Goal: Information Seeking & Learning: Find specific page/section

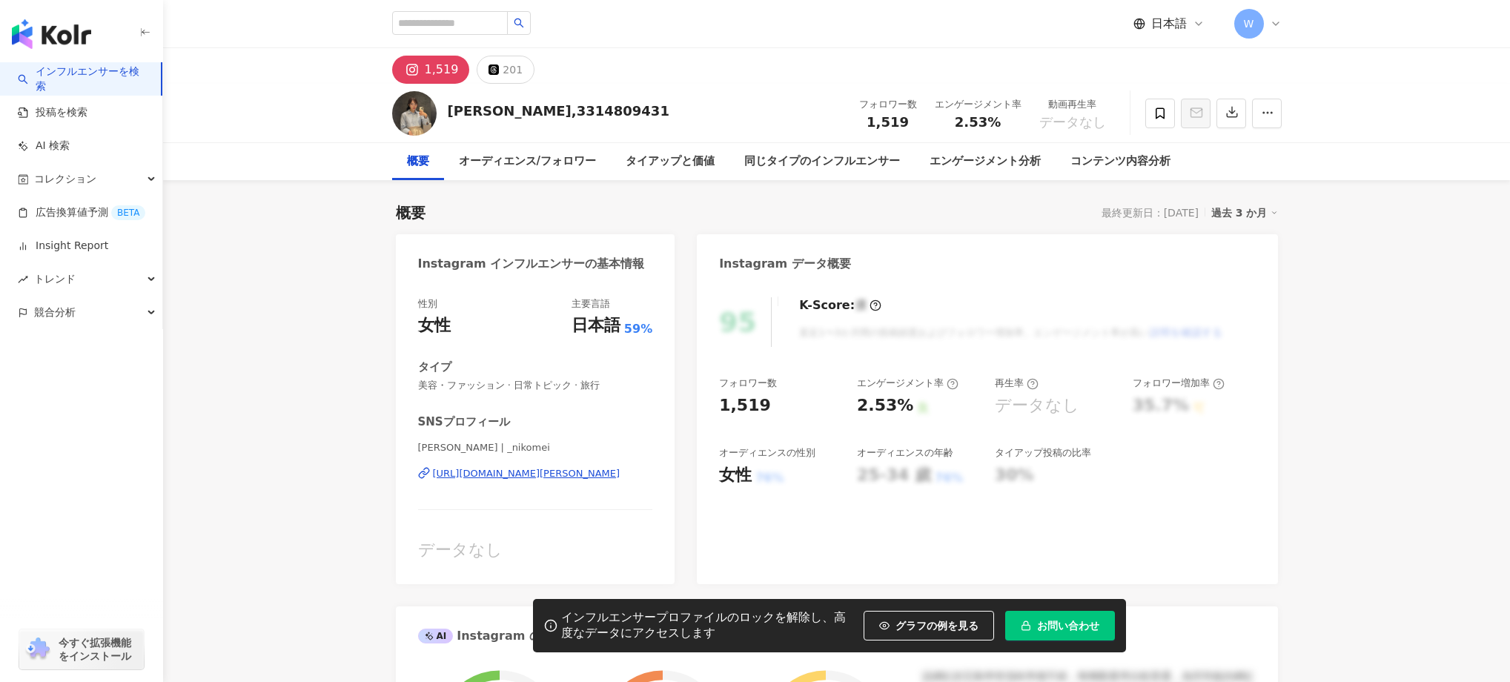
click at [119, 84] on link "インフルエンサーを検索" at bounding box center [83, 79] width 131 height 29
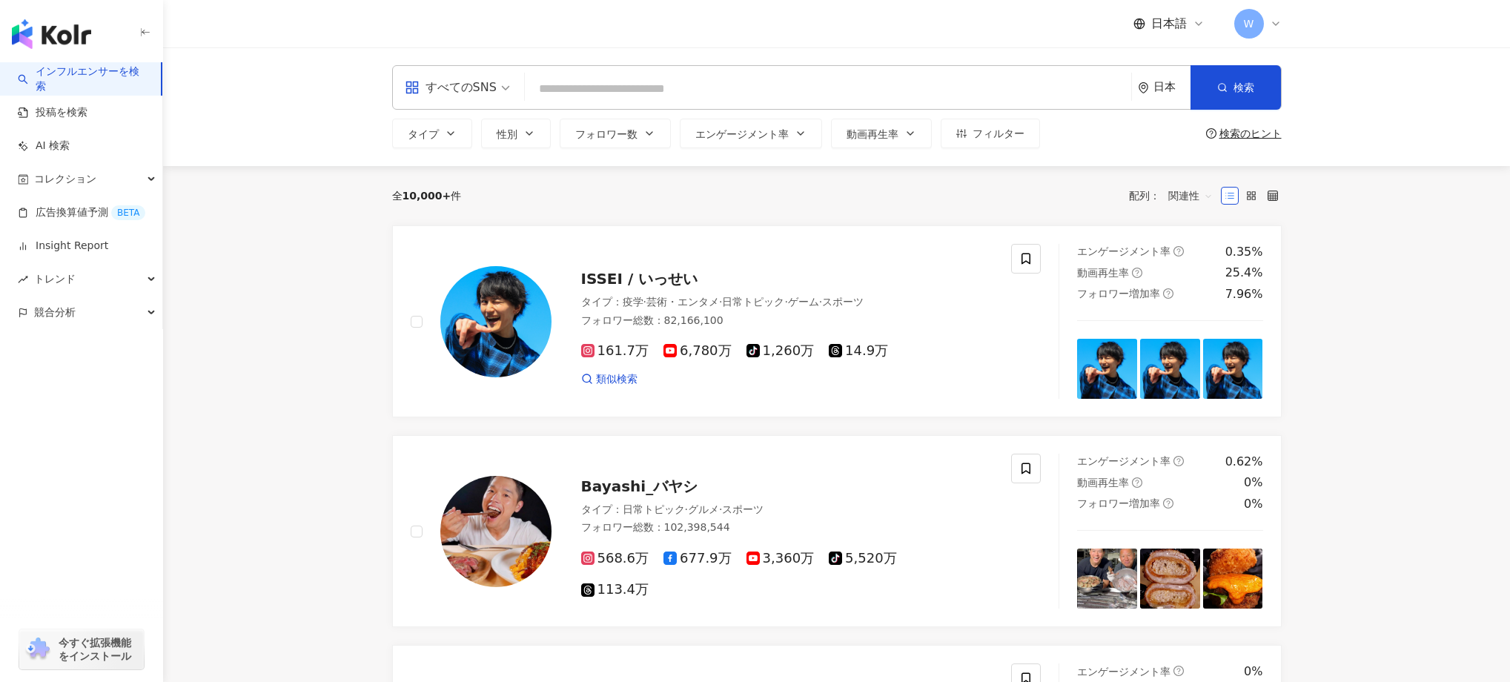
click at [747, 88] on input "search" at bounding box center [828, 89] width 595 height 28
click at [443, 129] on button "タイプ" at bounding box center [432, 134] width 80 height 30
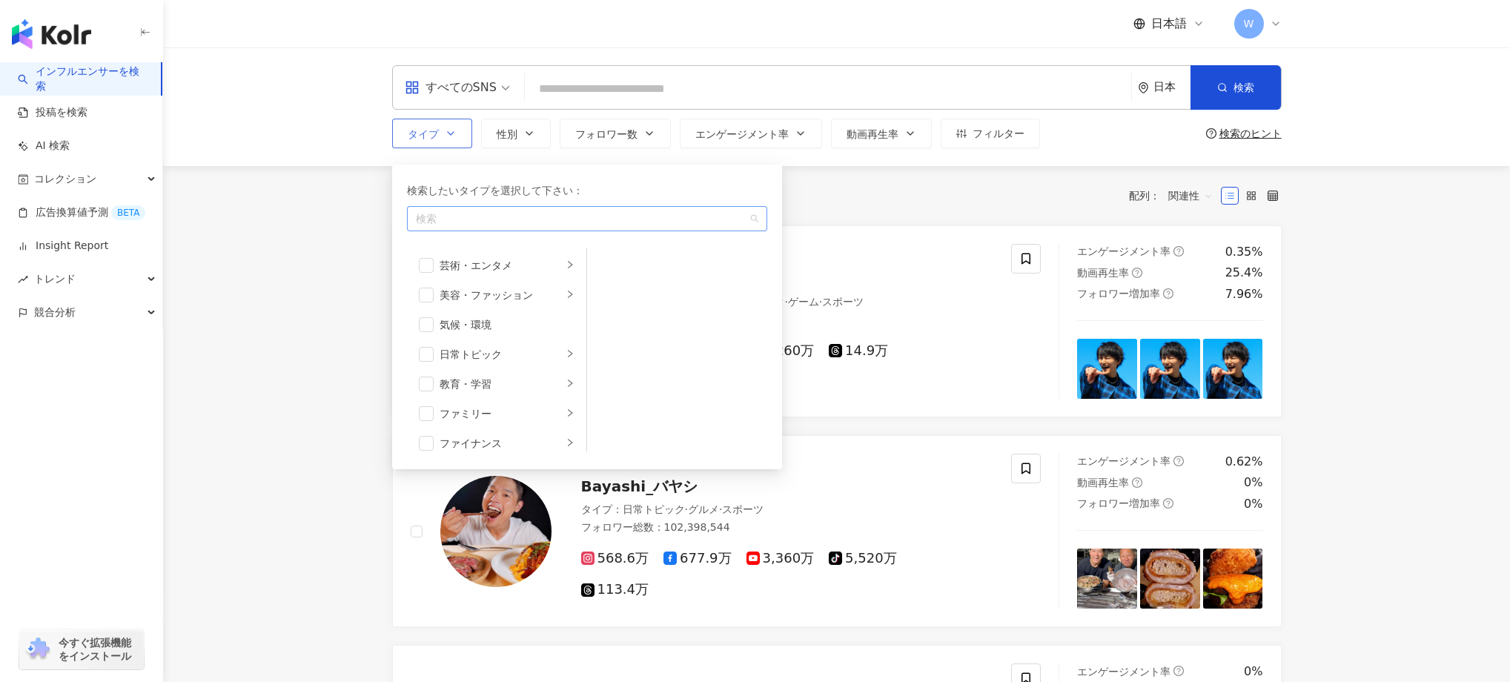
click at [447, 225] on div "button" at bounding box center [579, 219] width 339 height 11
type input "***"
click at [431, 245] on mark "グルメ" at bounding box center [440, 251] width 31 height 12
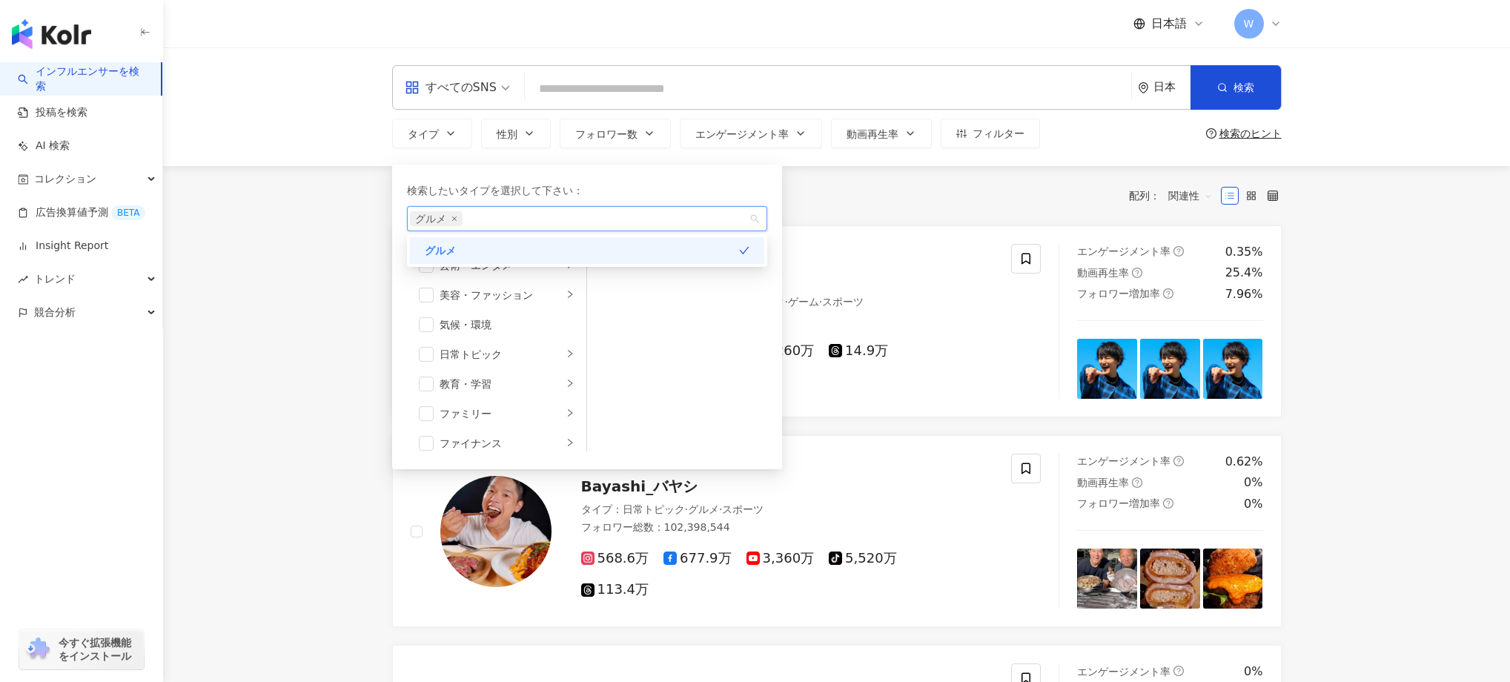
click at [890, 190] on div "全 10,000+ 件 配列： 関連性" at bounding box center [837, 196] width 890 height 24
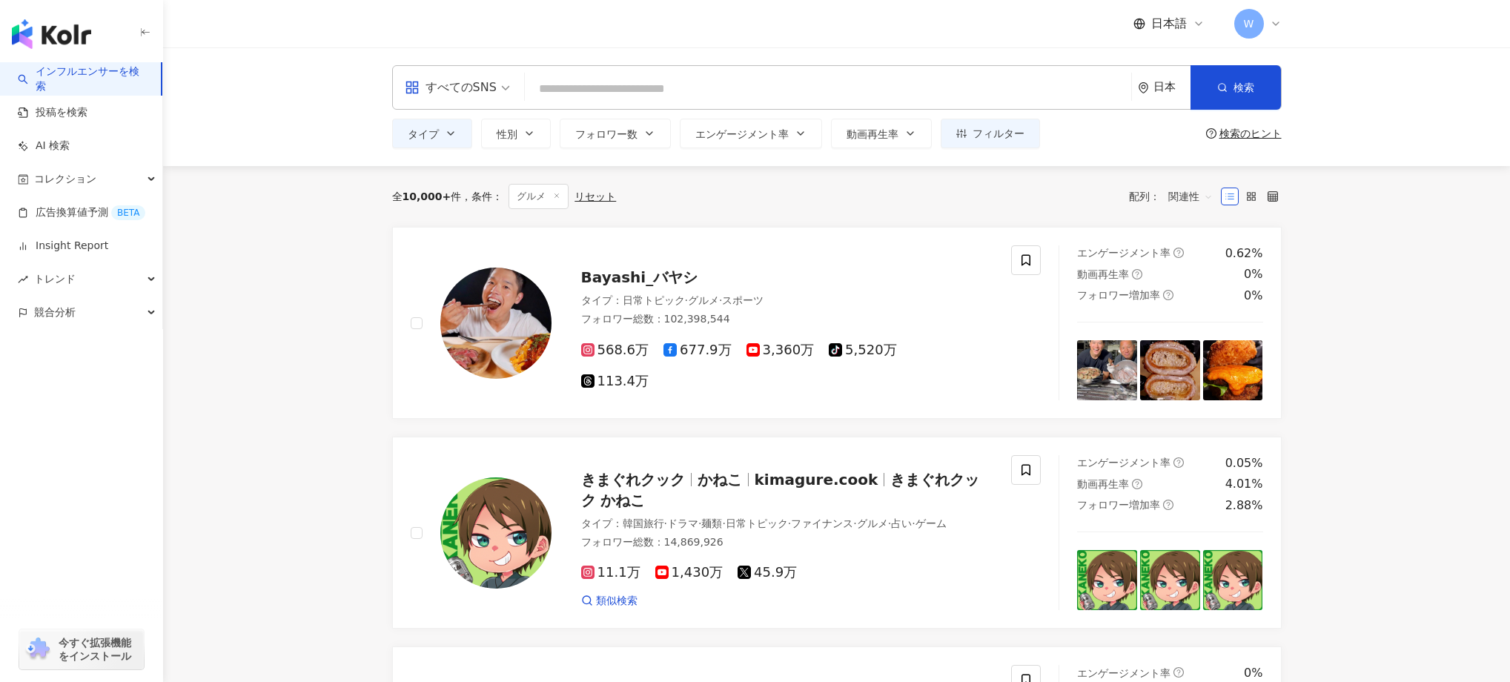
click at [825, 91] on input "search" at bounding box center [828, 89] width 595 height 28
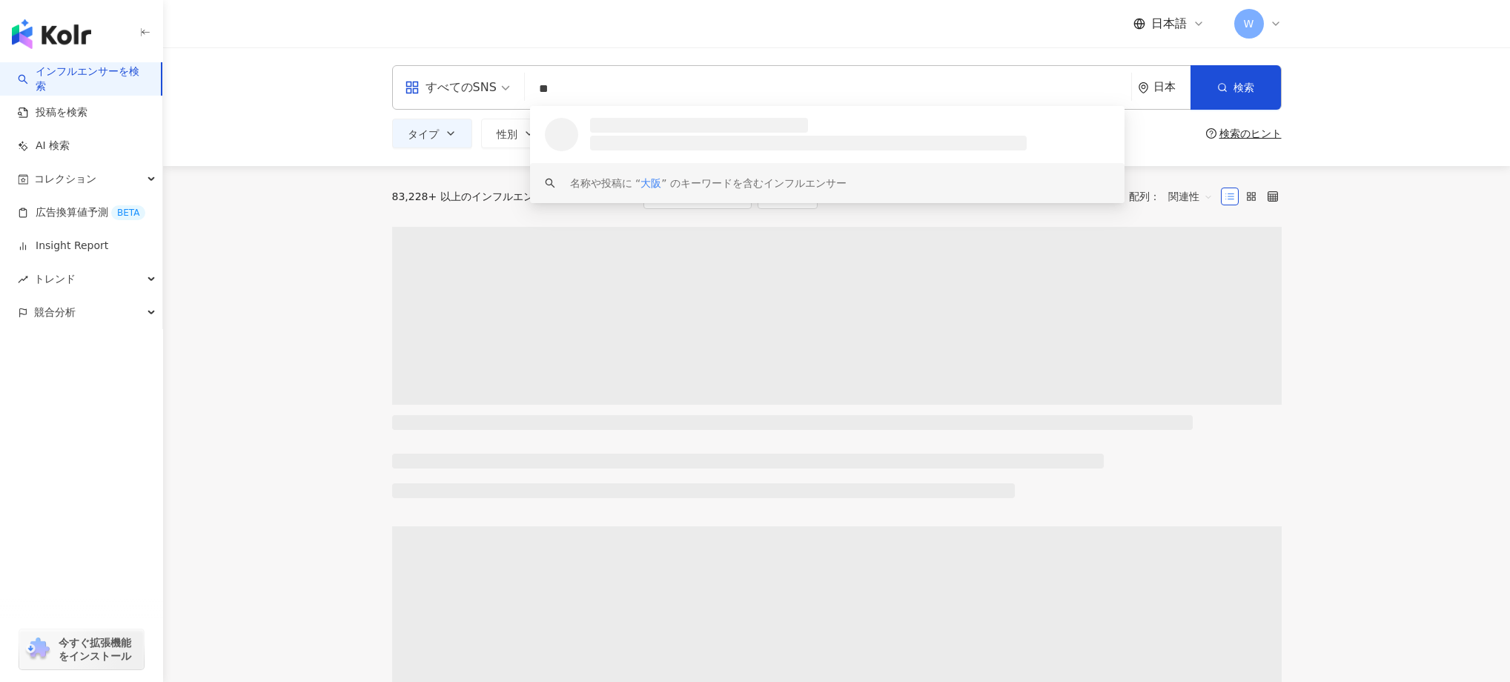
type input "**"
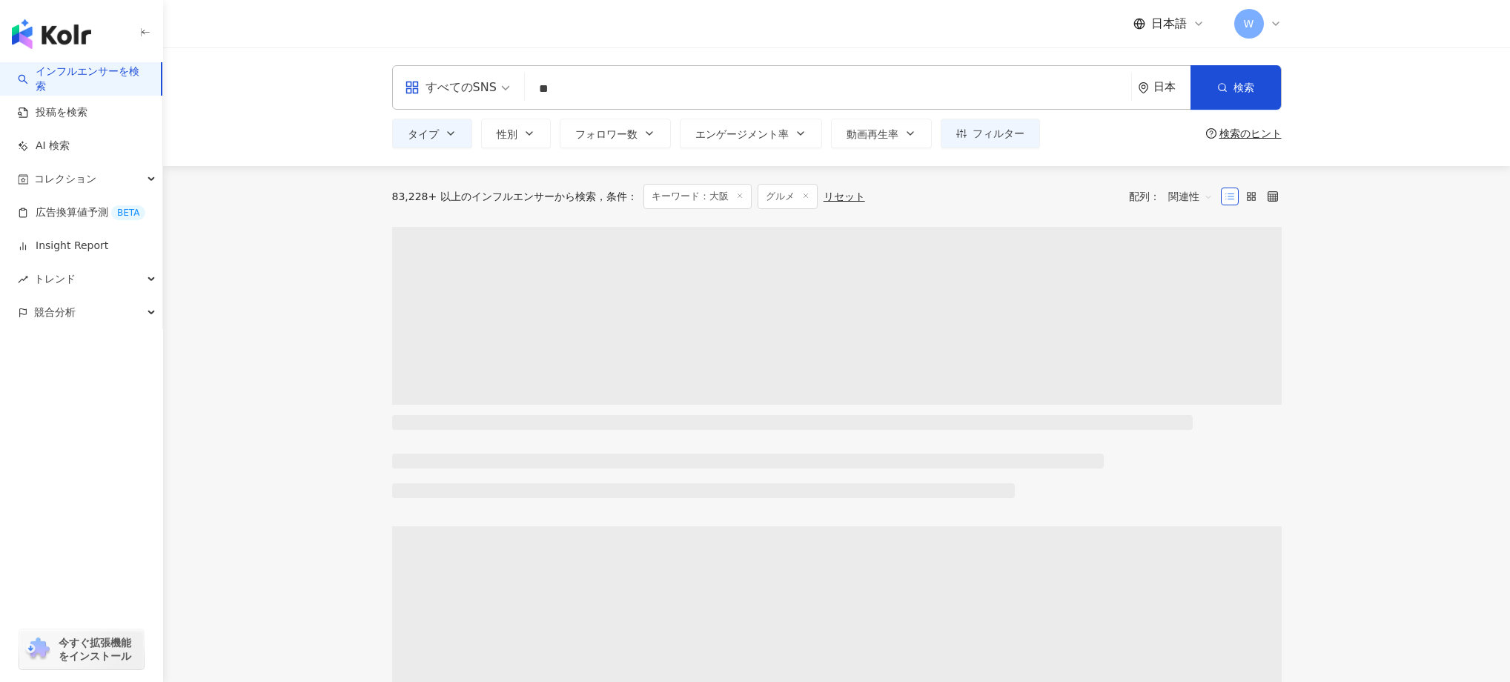
click at [394, 407] on div at bounding box center [837, 321] width 890 height 188
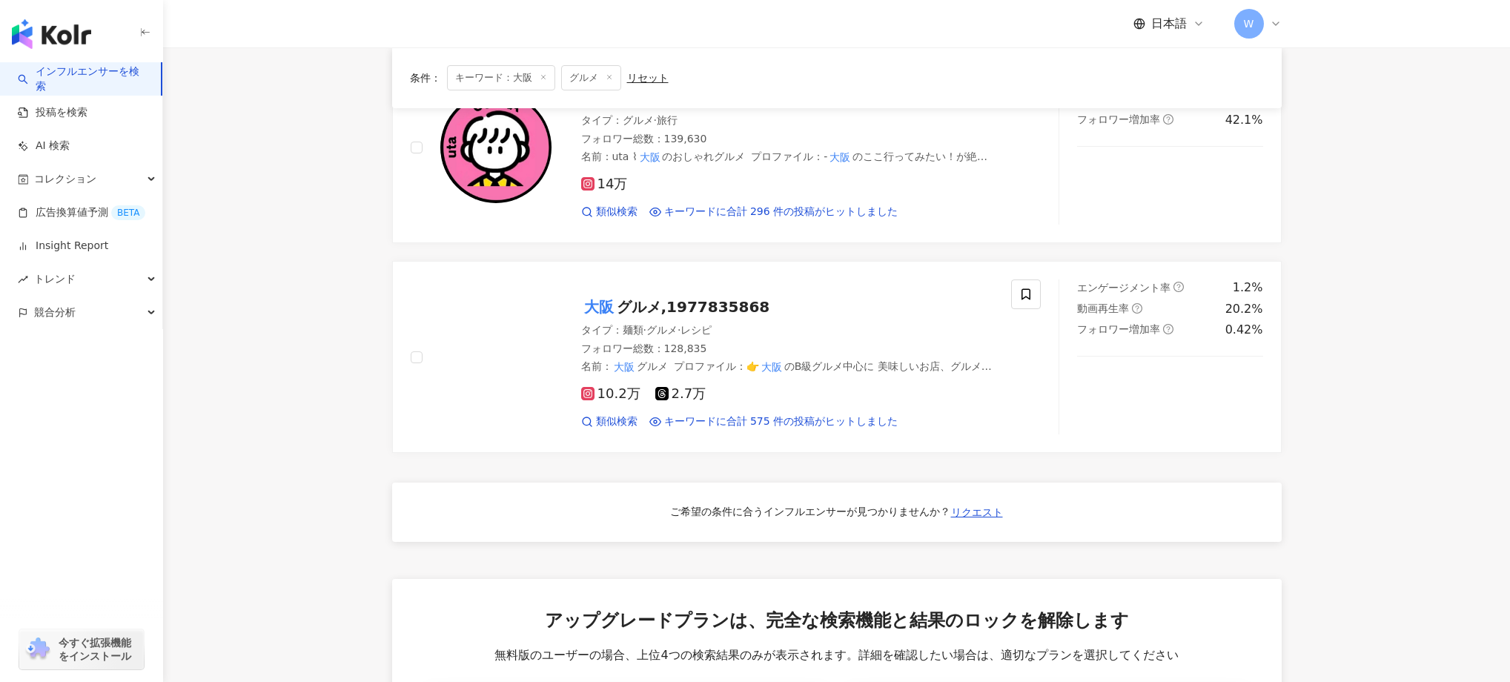
scroll to position [627, 0]
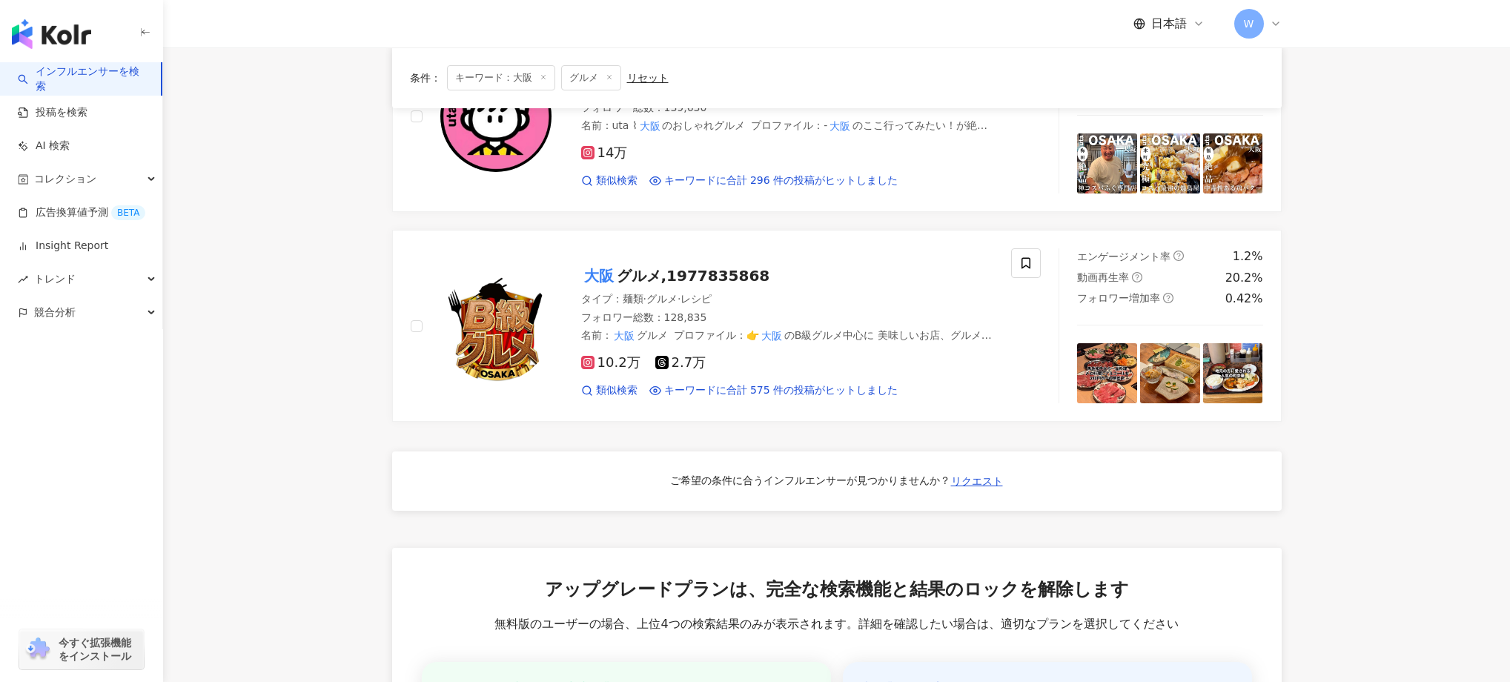
click at [910, 481] on div "ご希望の条件に合うインフルエンサーが見つかりませんか？" at bounding box center [810, 481] width 280 height 15
click at [951, 480] on span "リクエスト" at bounding box center [977, 481] width 52 height 12
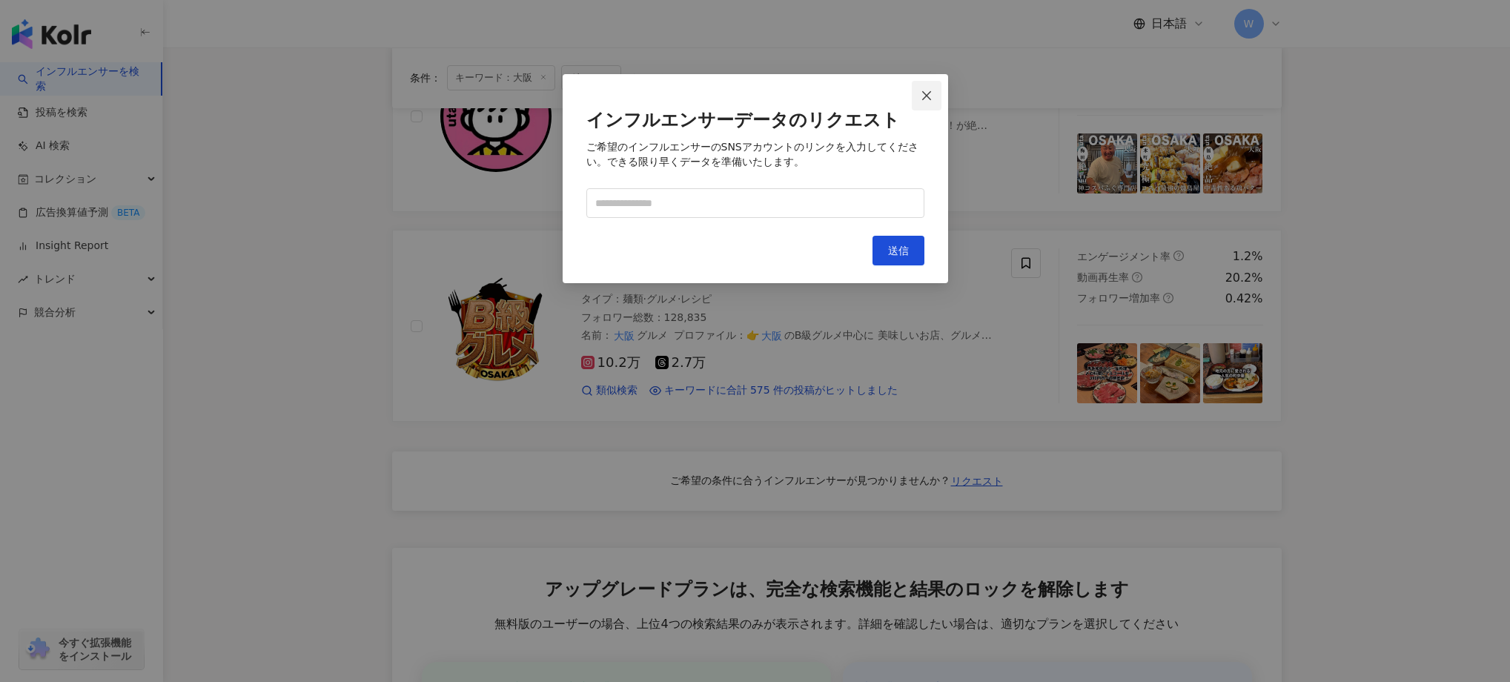
click at [936, 104] on button "Close" at bounding box center [927, 96] width 30 height 30
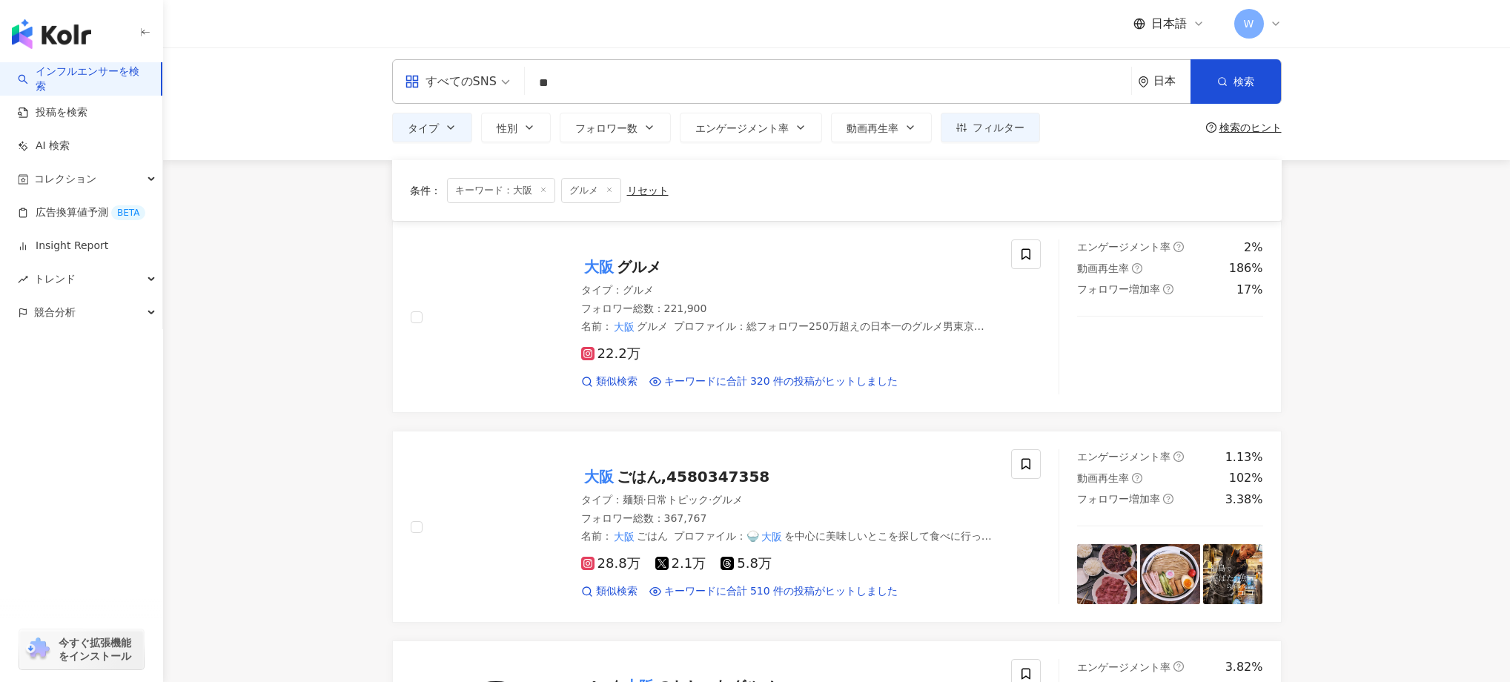
scroll to position [0, 0]
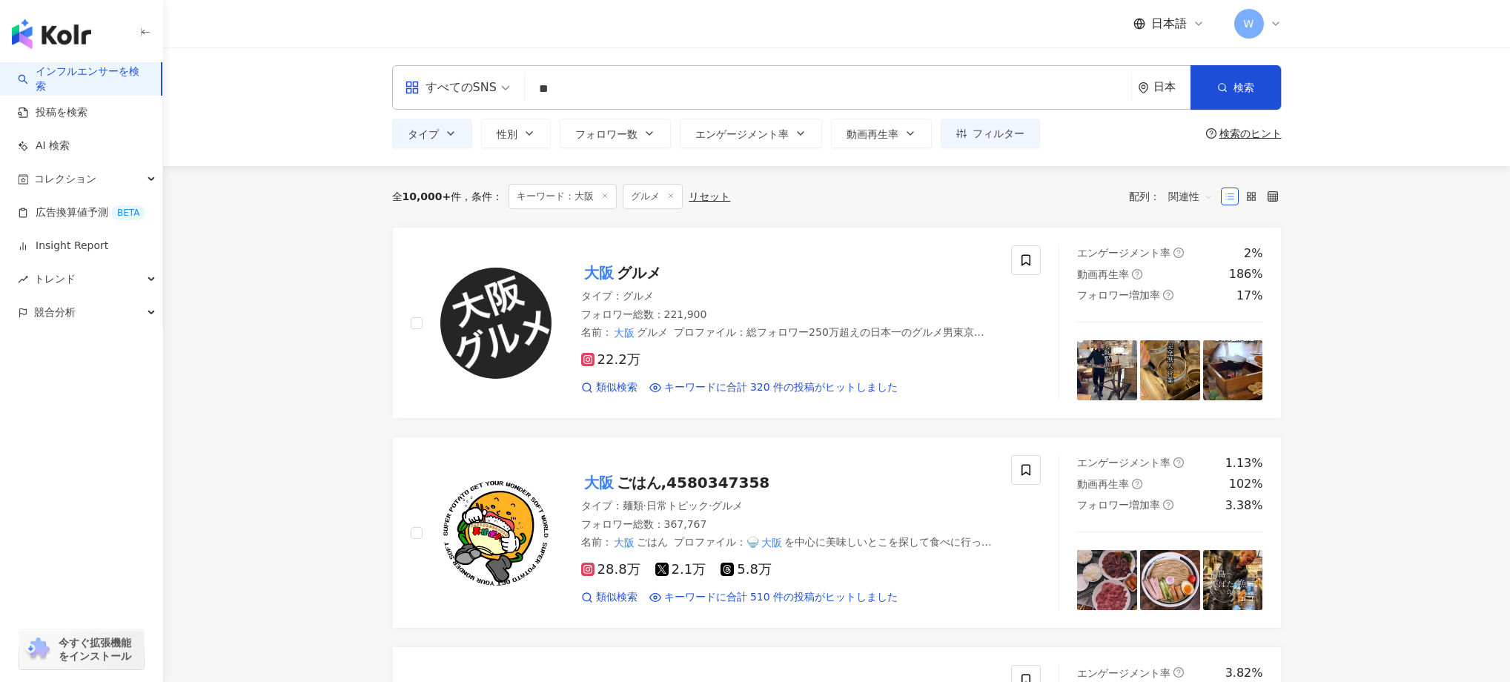
click at [1265, 34] on div "W" at bounding box center [1258, 24] width 47 height 30
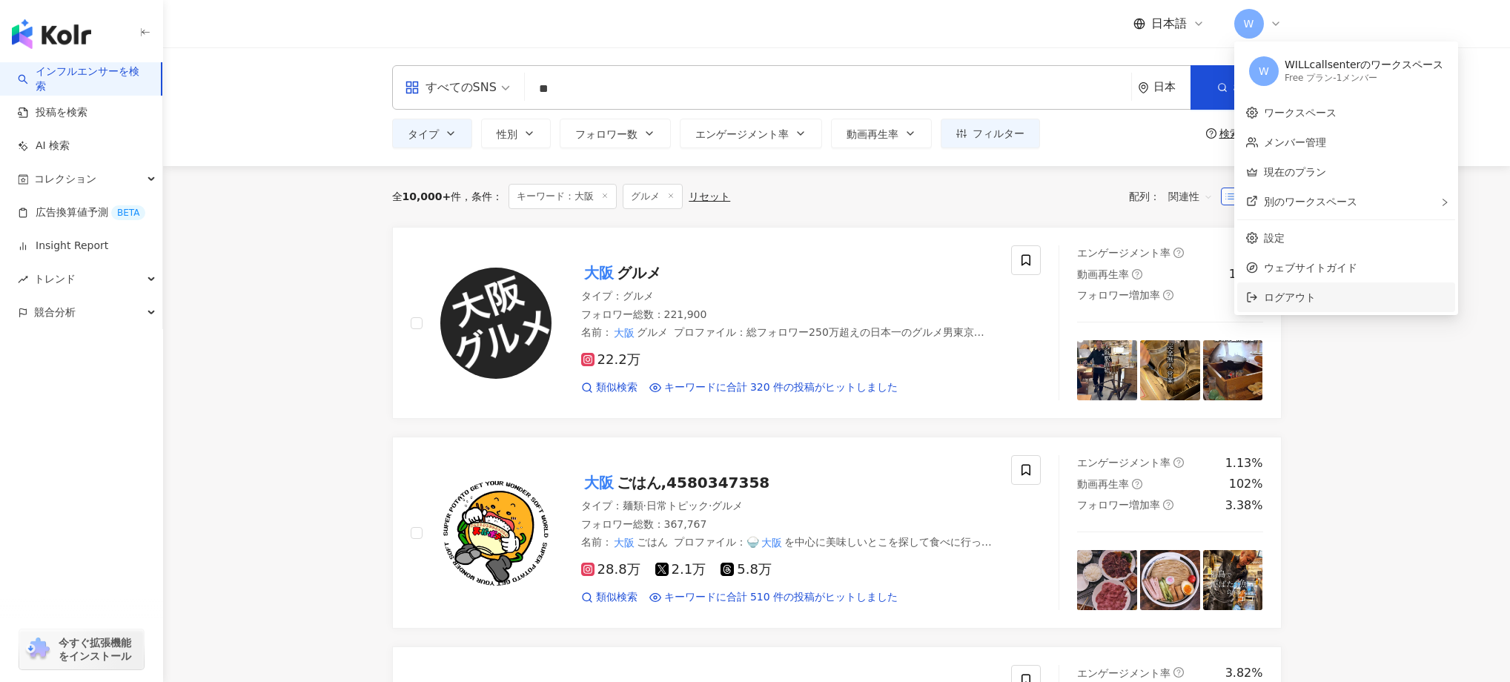
click at [1304, 288] on li "ログアウト" at bounding box center [1347, 298] width 218 height 30
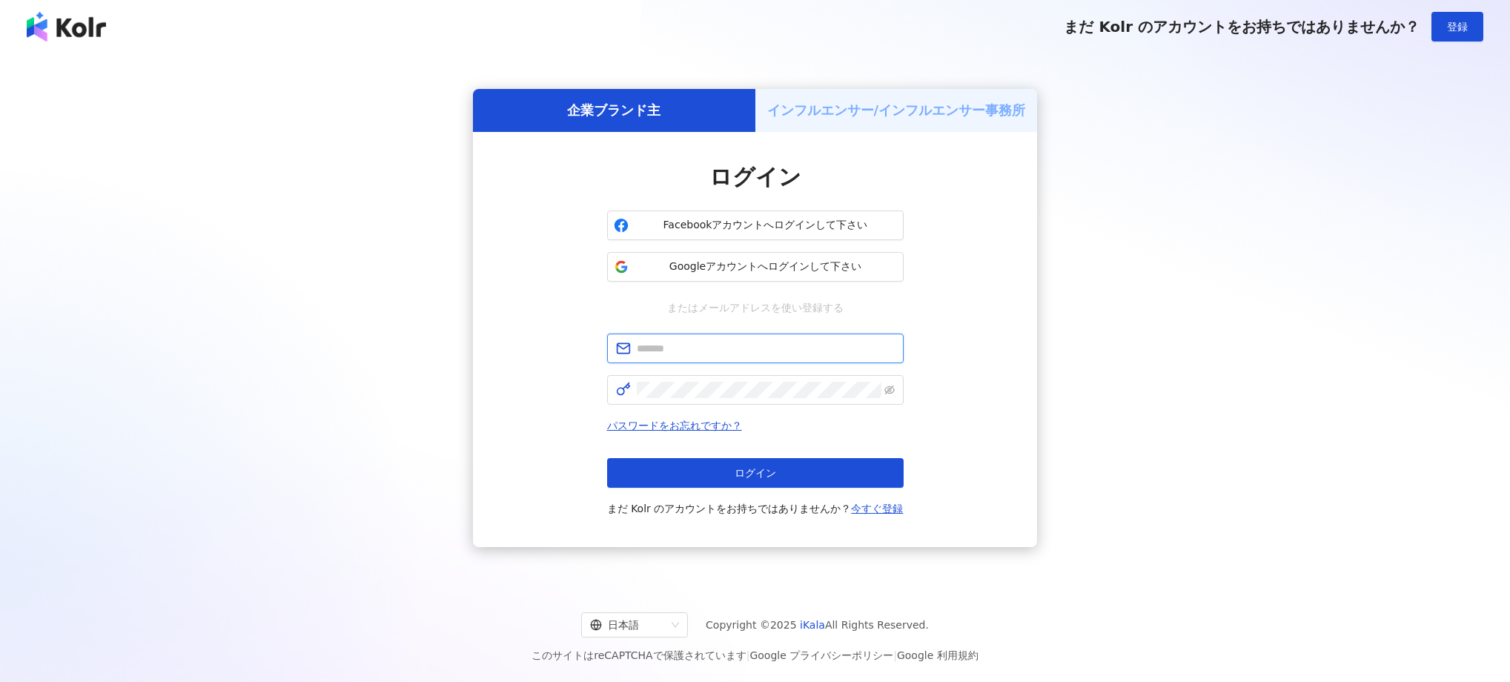
click at [722, 349] on input "text" at bounding box center [766, 348] width 258 height 16
paste input "**********"
type input "**********"
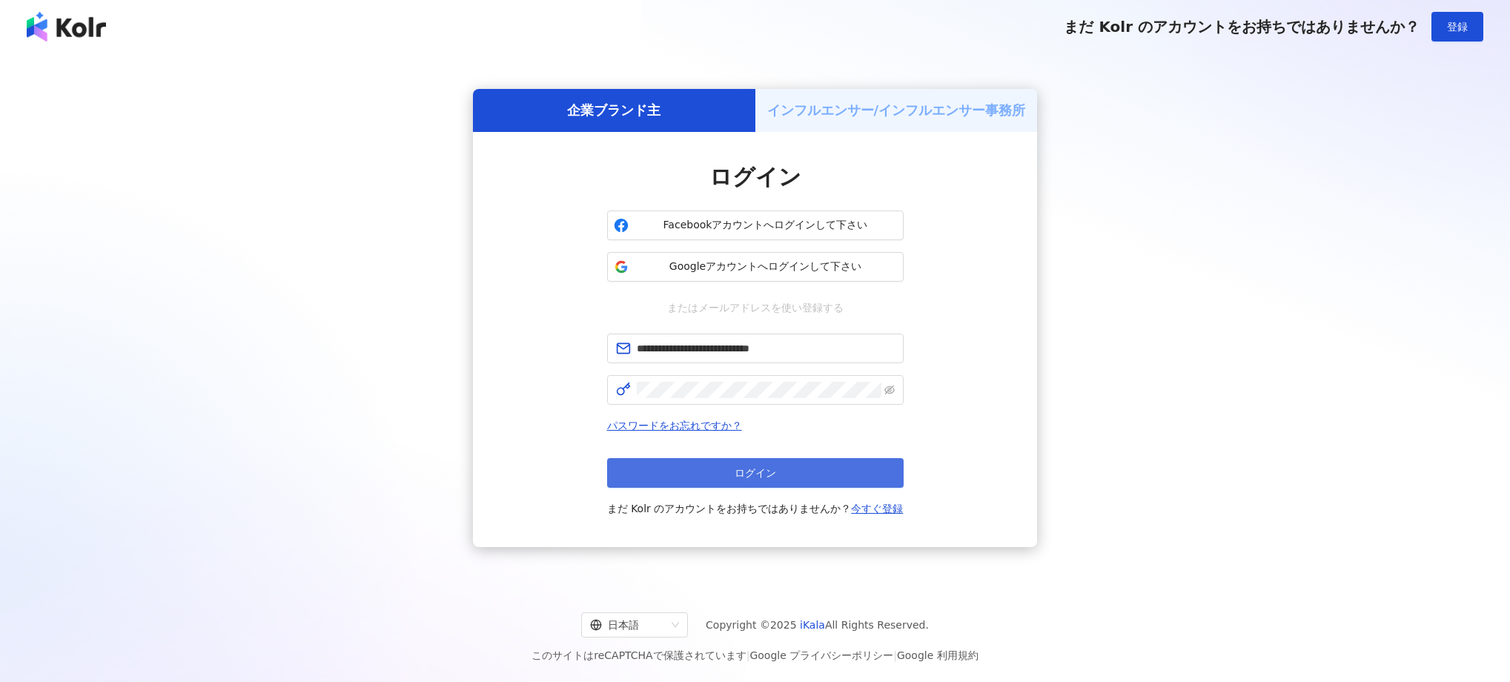
click at [714, 481] on button "ログイン" at bounding box center [755, 473] width 297 height 30
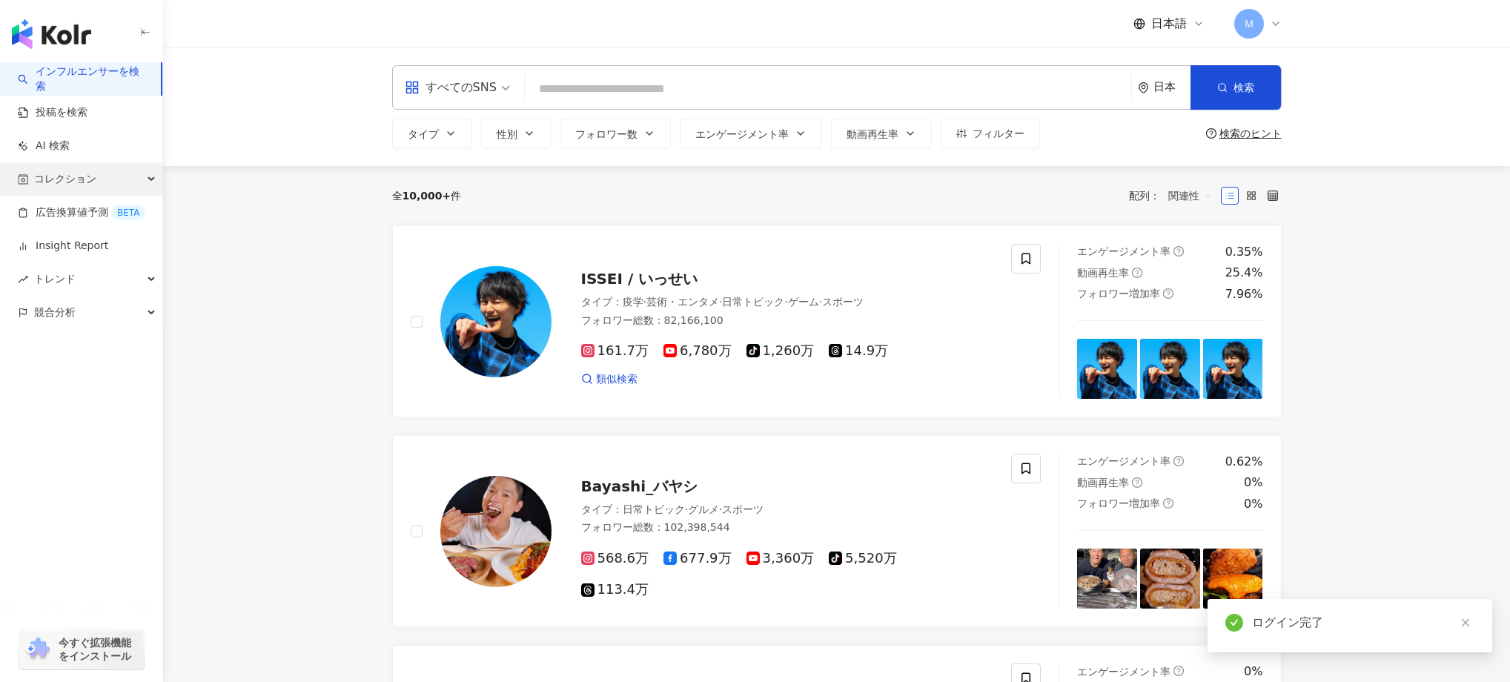
click at [82, 183] on span "コレクション" at bounding box center [65, 178] width 62 height 33
click at [100, 218] on link "全てのコレクション" at bounding box center [82, 212] width 93 height 15
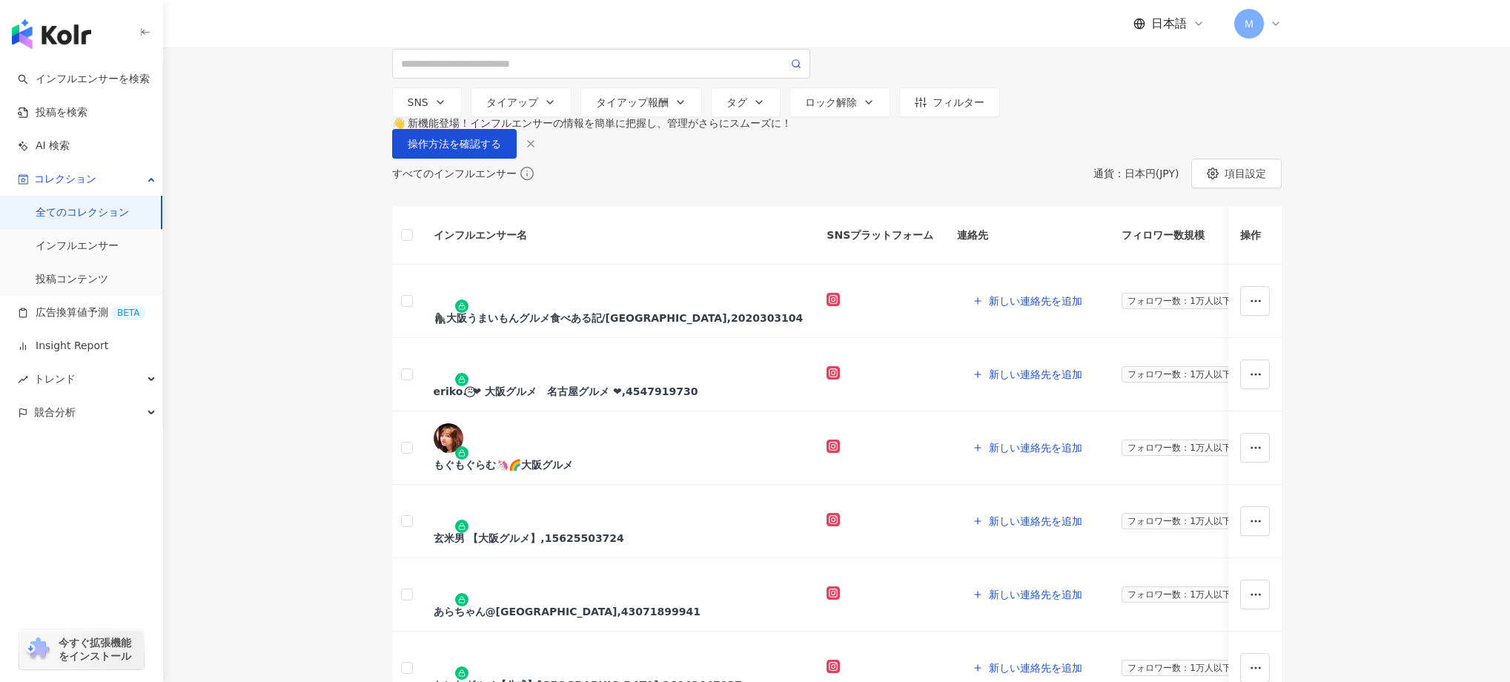
scroll to position [85, 0]
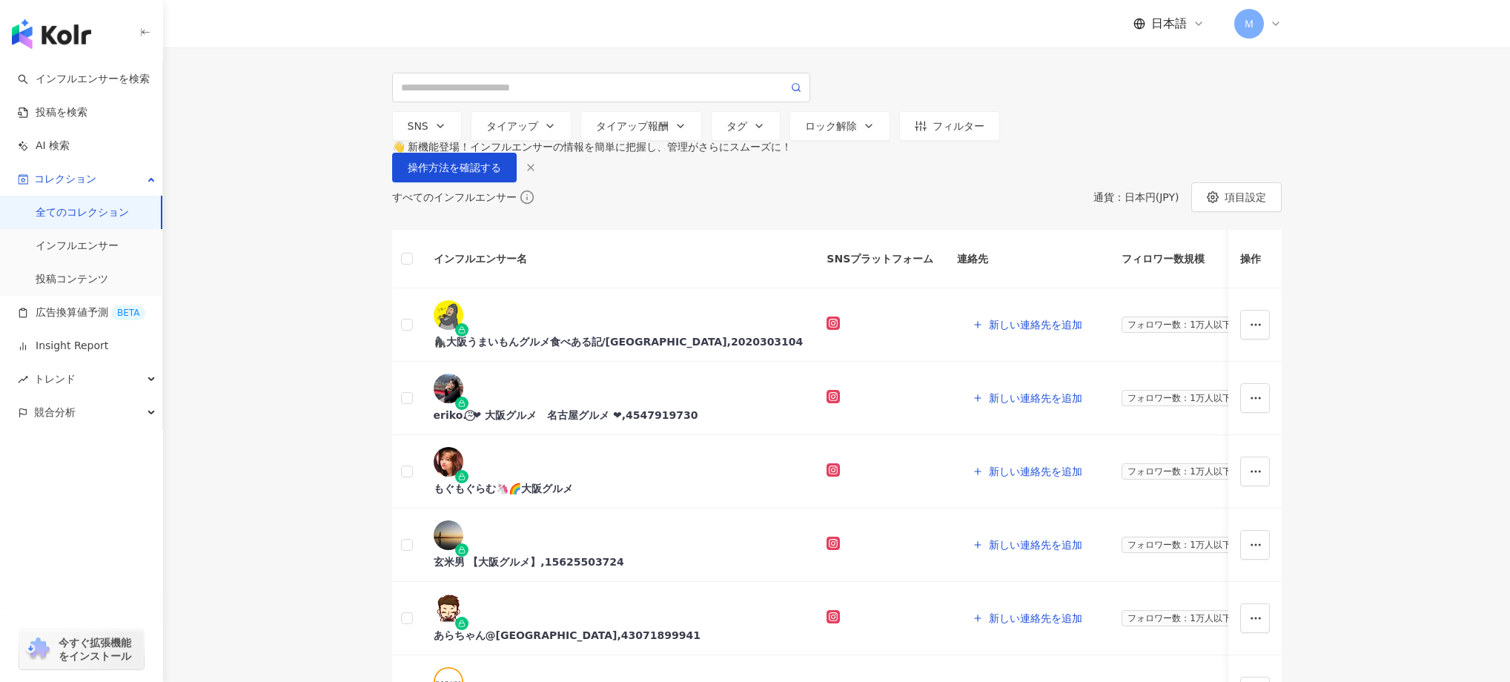
click at [534, 171] on line "button" at bounding box center [531, 168] width 6 height 6
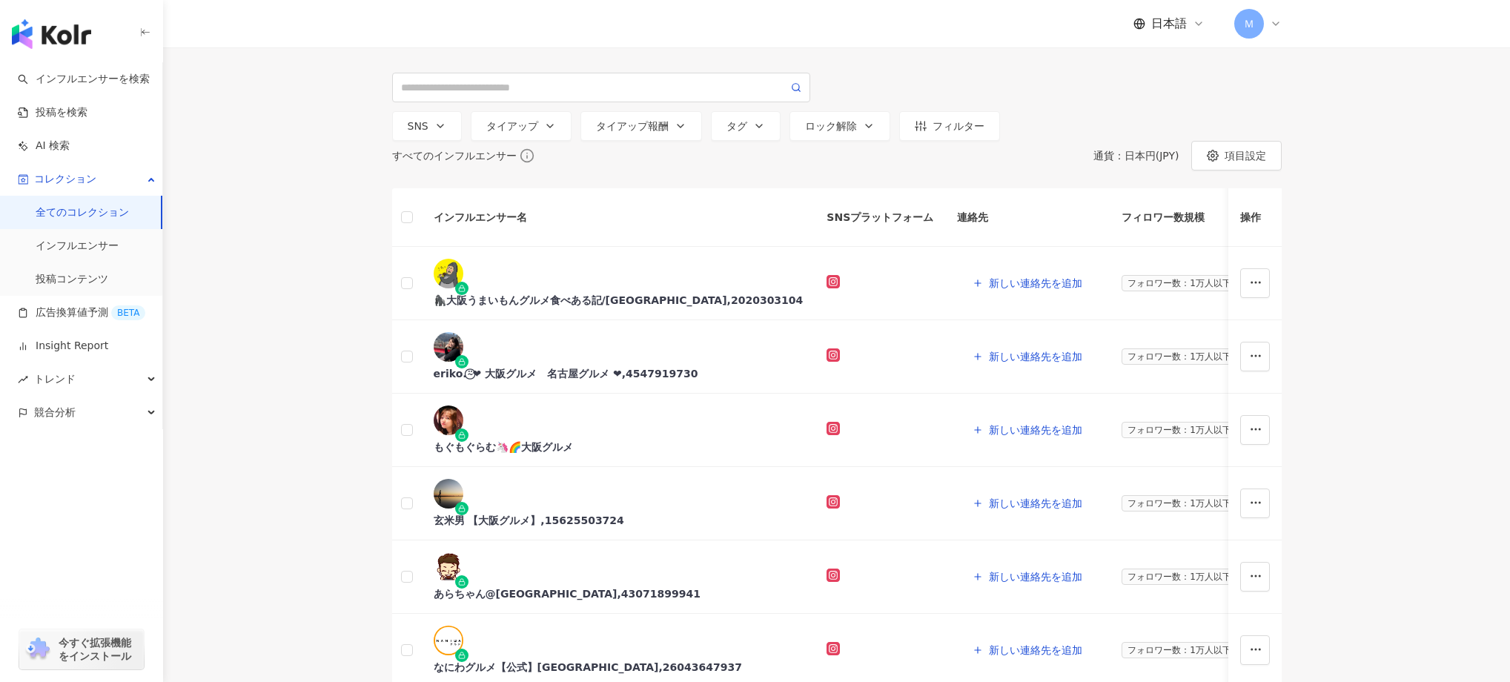
click at [1258, 28] on span "Ｍ" at bounding box center [1250, 24] width 30 height 30
click at [1269, 119] on link "ワークスペース" at bounding box center [1300, 114] width 73 height 12
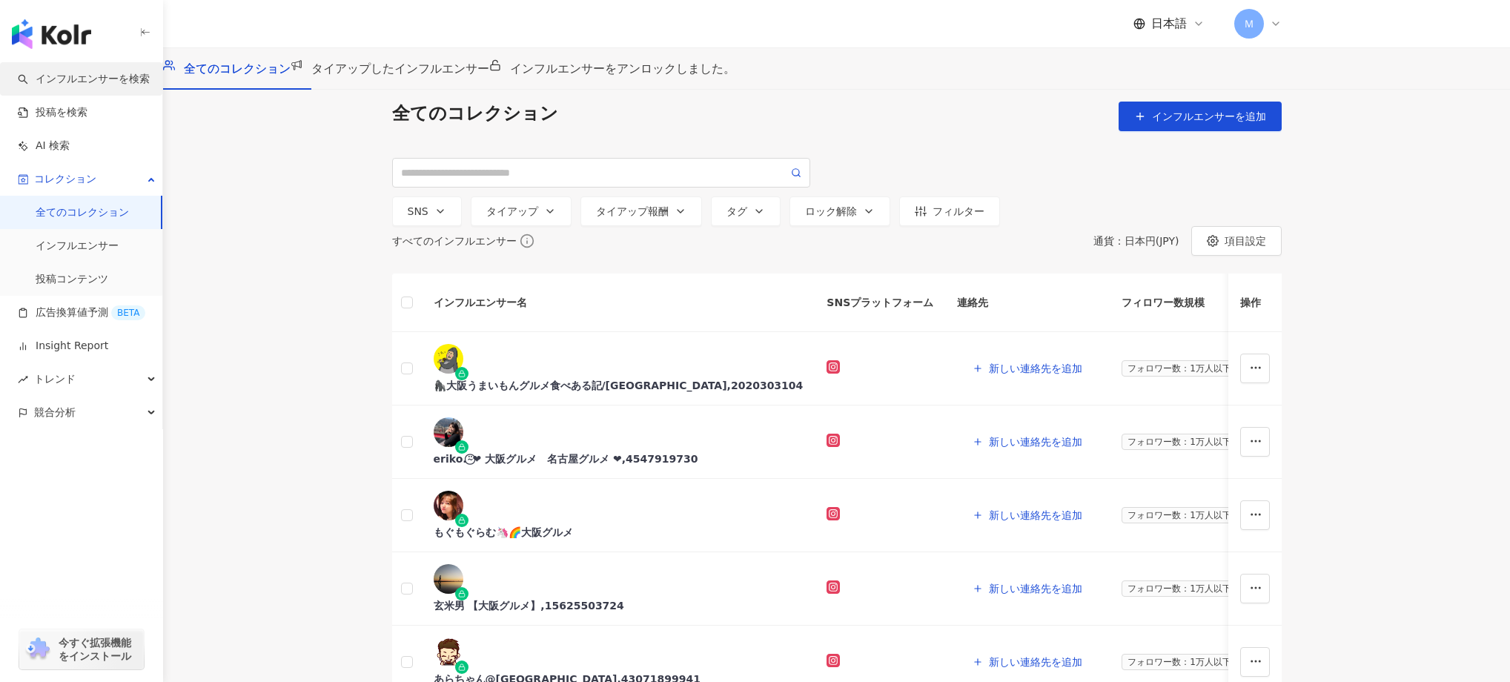
click at [100, 77] on link "インフルエンサーを検索" at bounding box center [84, 79] width 132 height 15
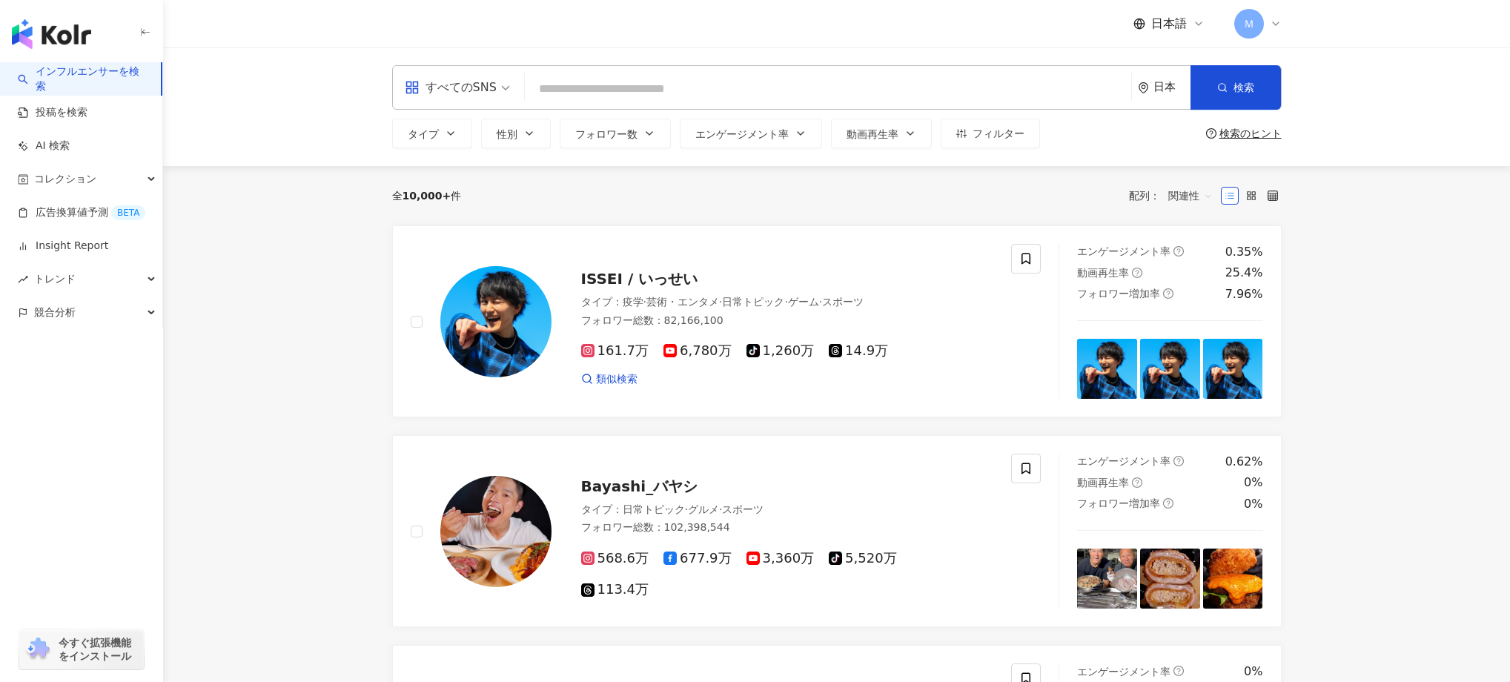
click at [583, 87] on input "search" at bounding box center [828, 89] width 595 height 28
type input "*"
type input "******"
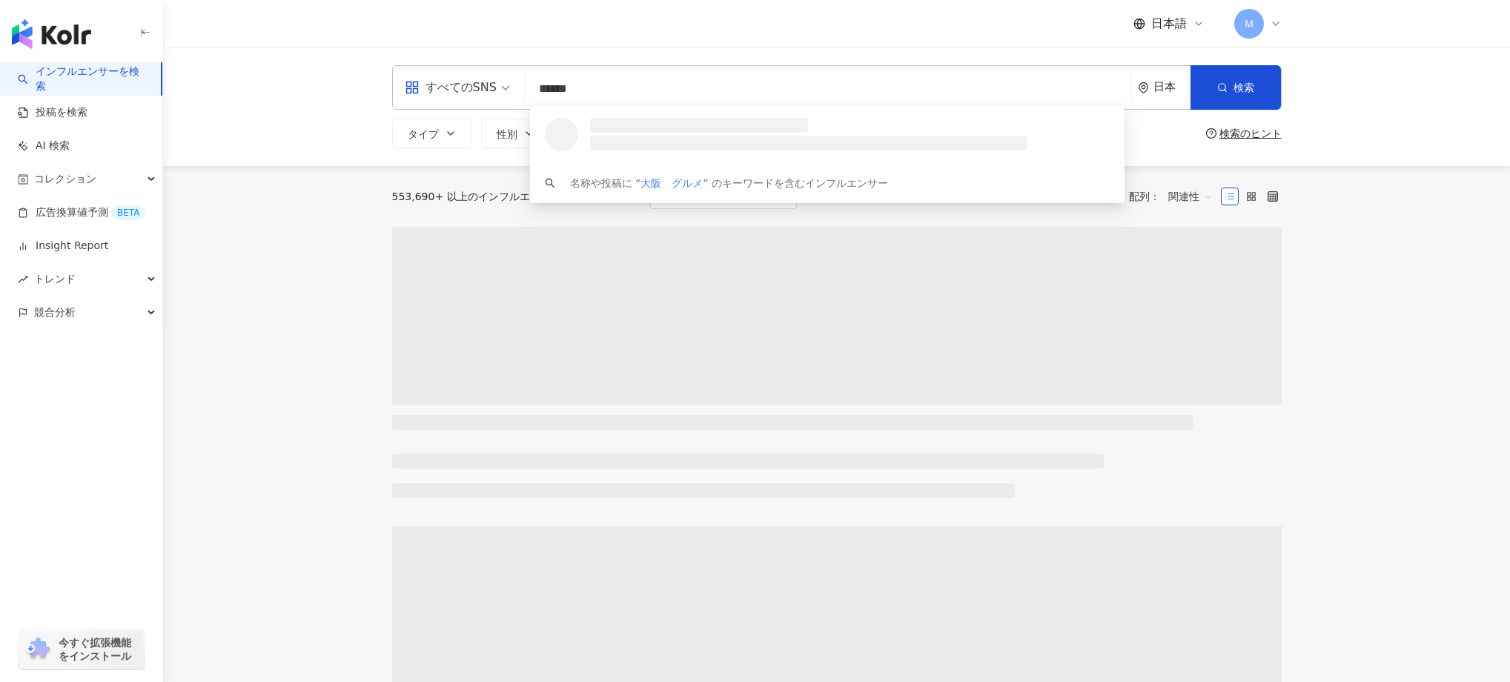
click at [232, 228] on main "すべてのSNS 大阪　グルメ ****** 日本 検索 loading 名称や投稿に “ 大阪　グルメ ” のキーワードを含むインフルエンサー タイプ 性別 …" at bounding box center [836, 664] width 1347 height 1234
click at [433, 200] on div "553,690+ 以上のインフルエンサーから検索" at bounding box center [497, 197] width 211 height 12
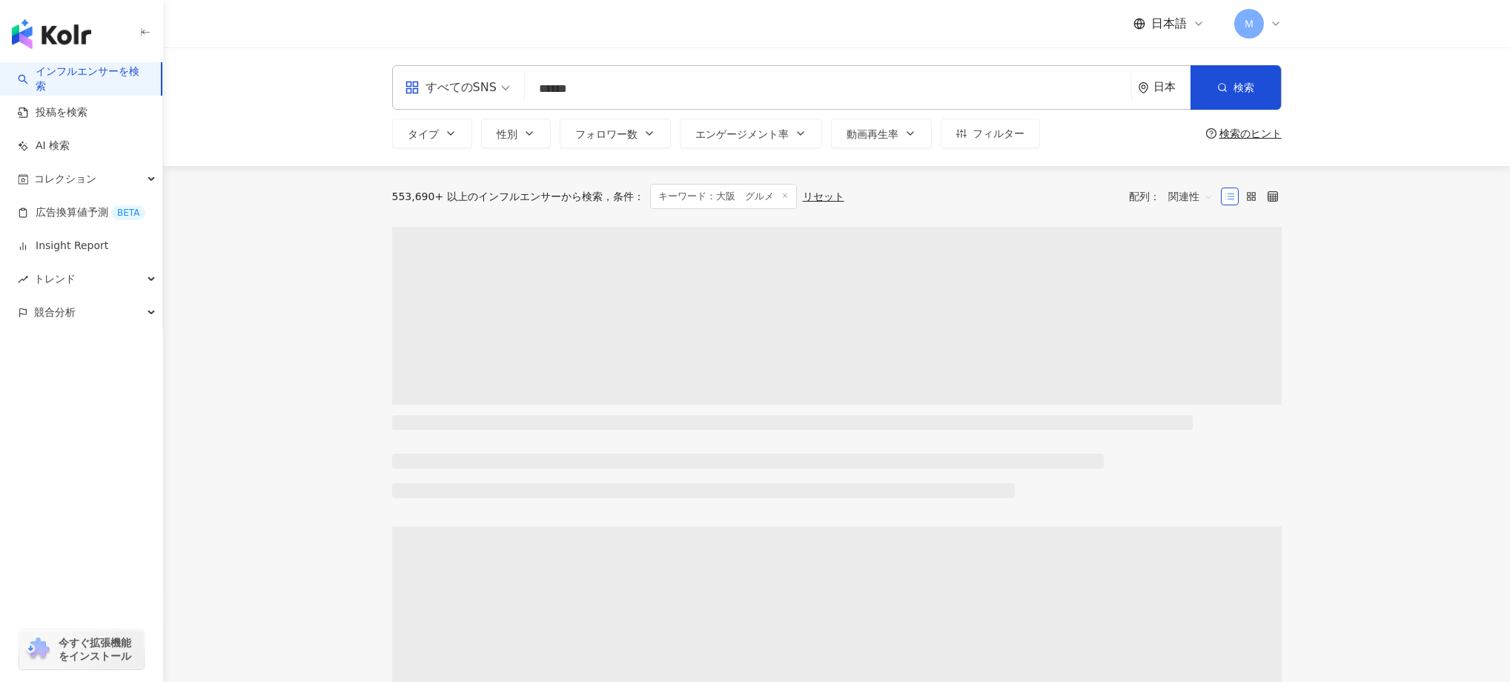
click at [992, 223] on div "553,690+ 以上のインフルエンサーから検索 条件 ： キーワード：大阪　グルメ リセット 配列： 関連性" at bounding box center [837, 196] width 890 height 61
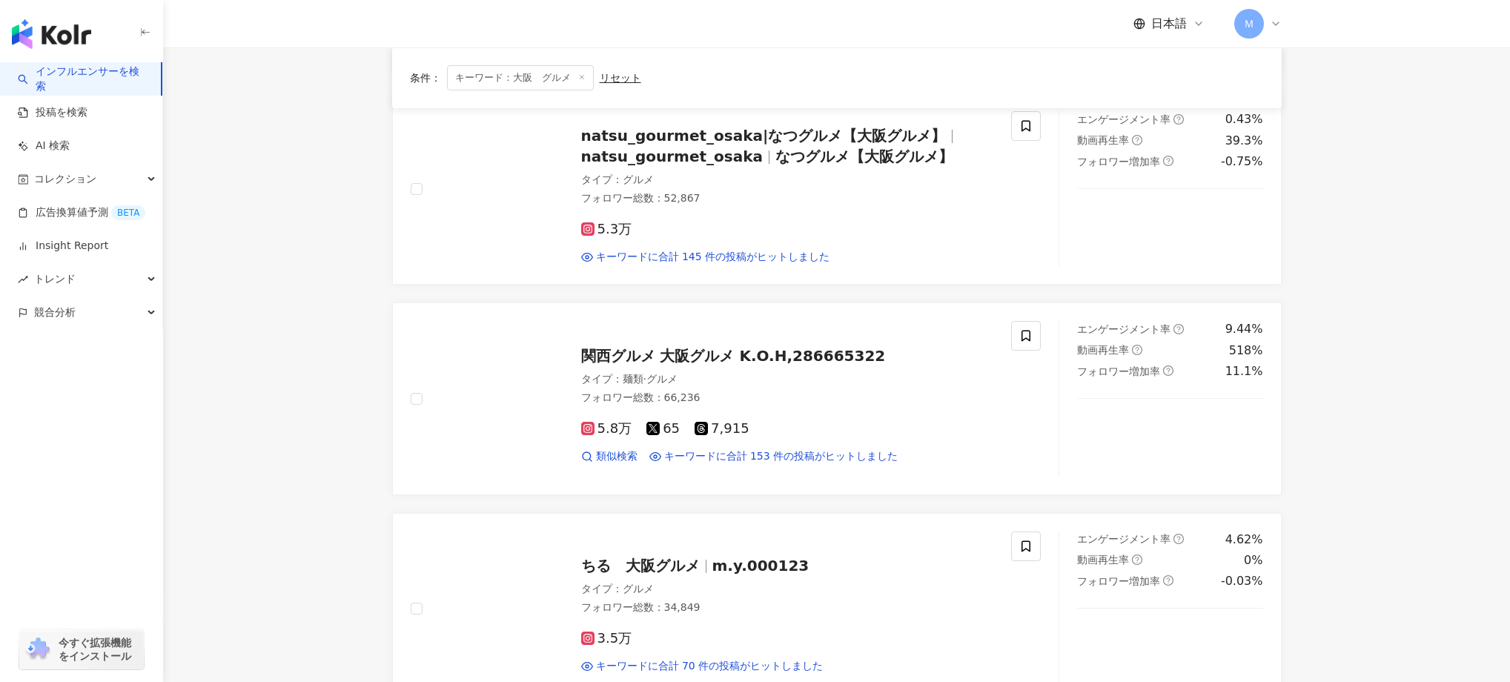
scroll to position [1861, 0]
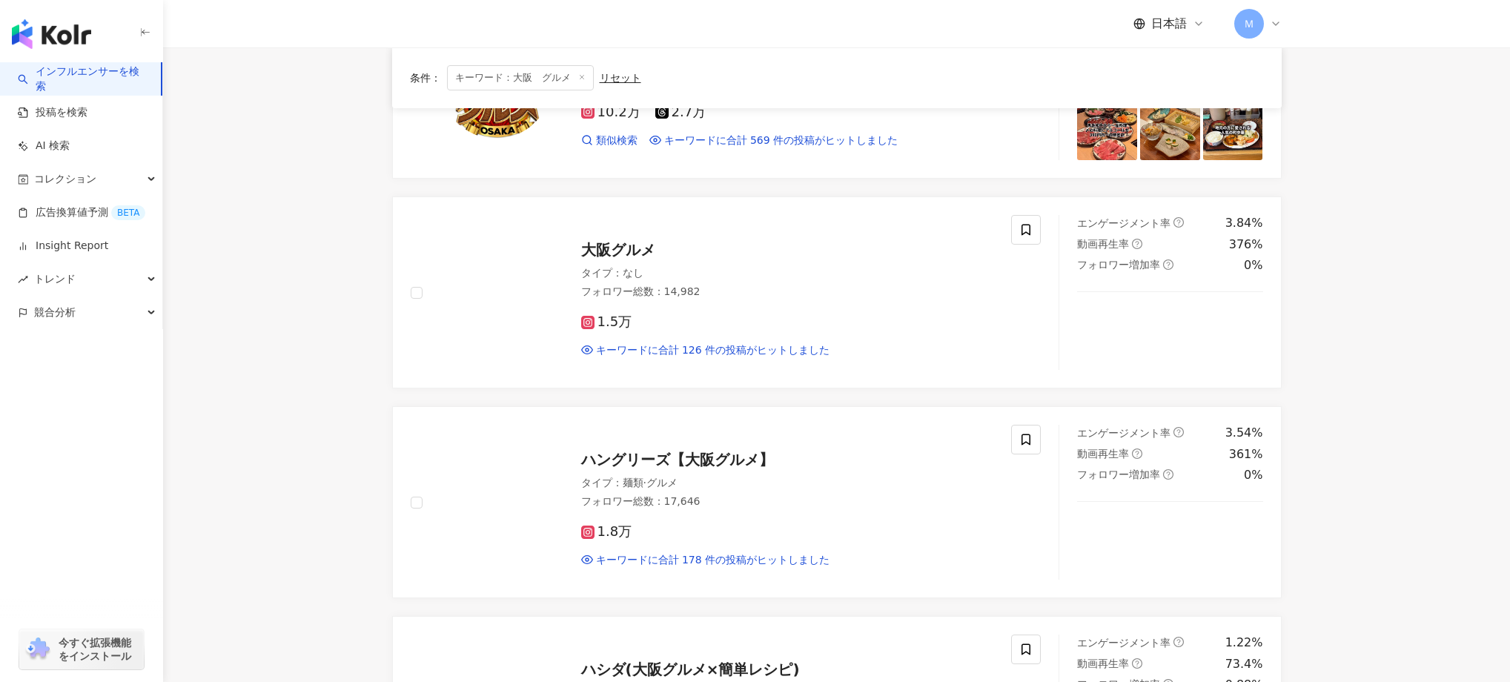
scroll to position [328, 0]
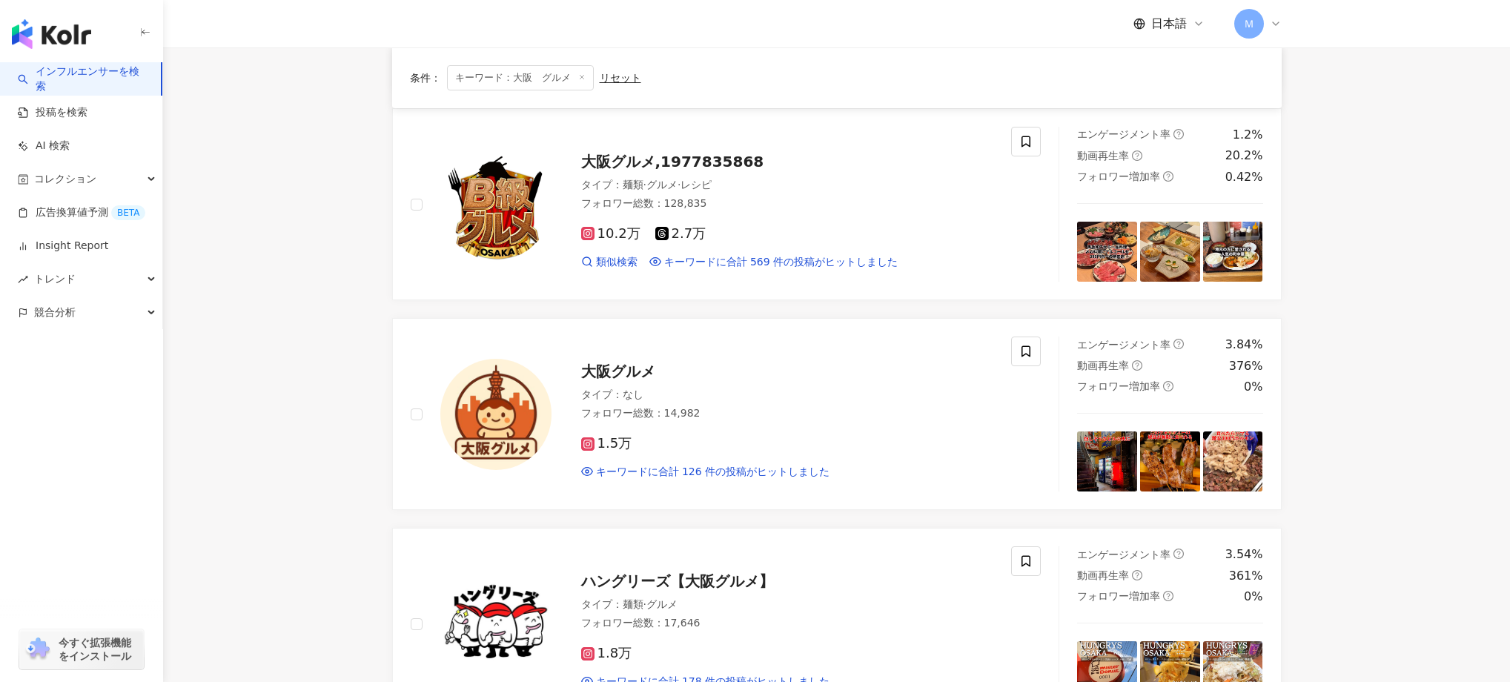
click at [1275, 28] on icon at bounding box center [1276, 24] width 12 height 12
click at [1276, 297] on span "ログアウト" at bounding box center [1290, 298] width 52 height 12
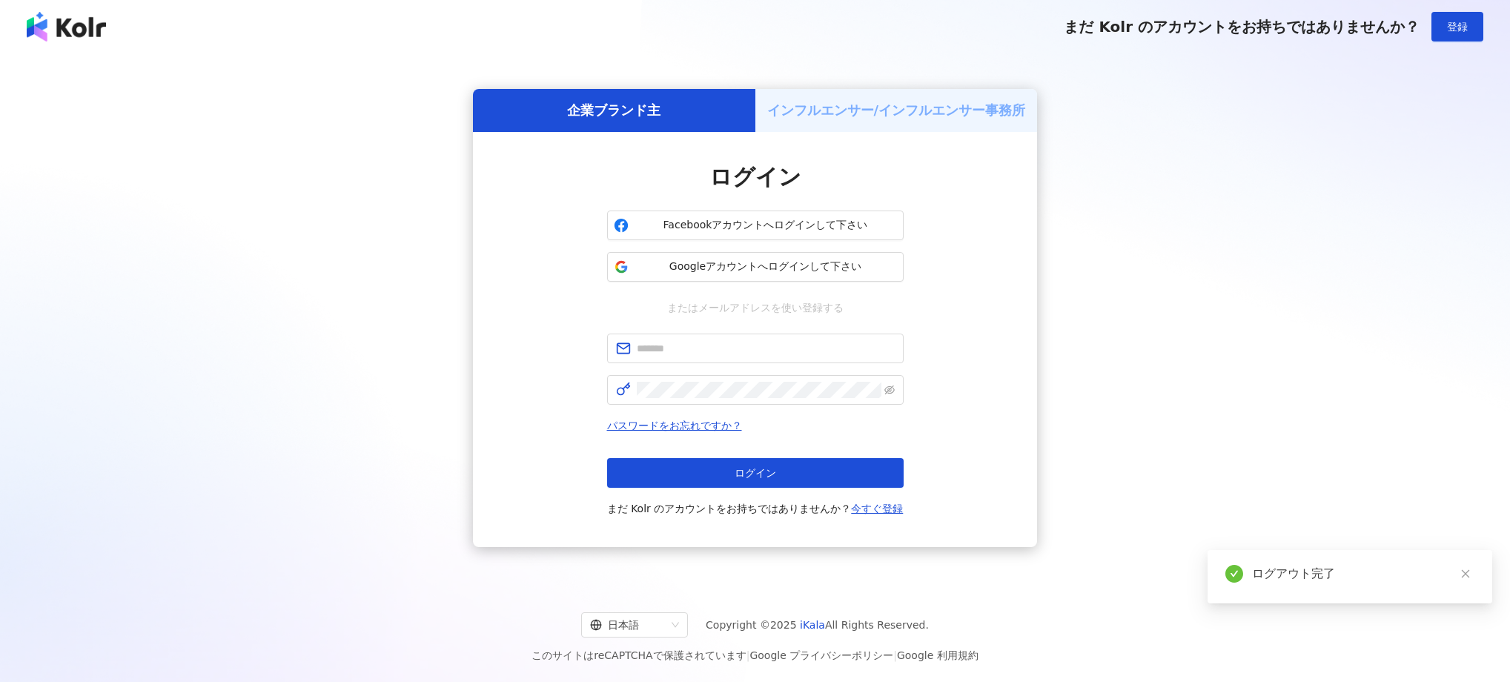
click at [1324, 385] on div "企業ブランド主 インフルエンサー/インフルエンサー事務所 ログイン Facebookアカウントへログインして下さい Googleアカウントへログインして下さい…" at bounding box center [755, 318] width 1475 height 506
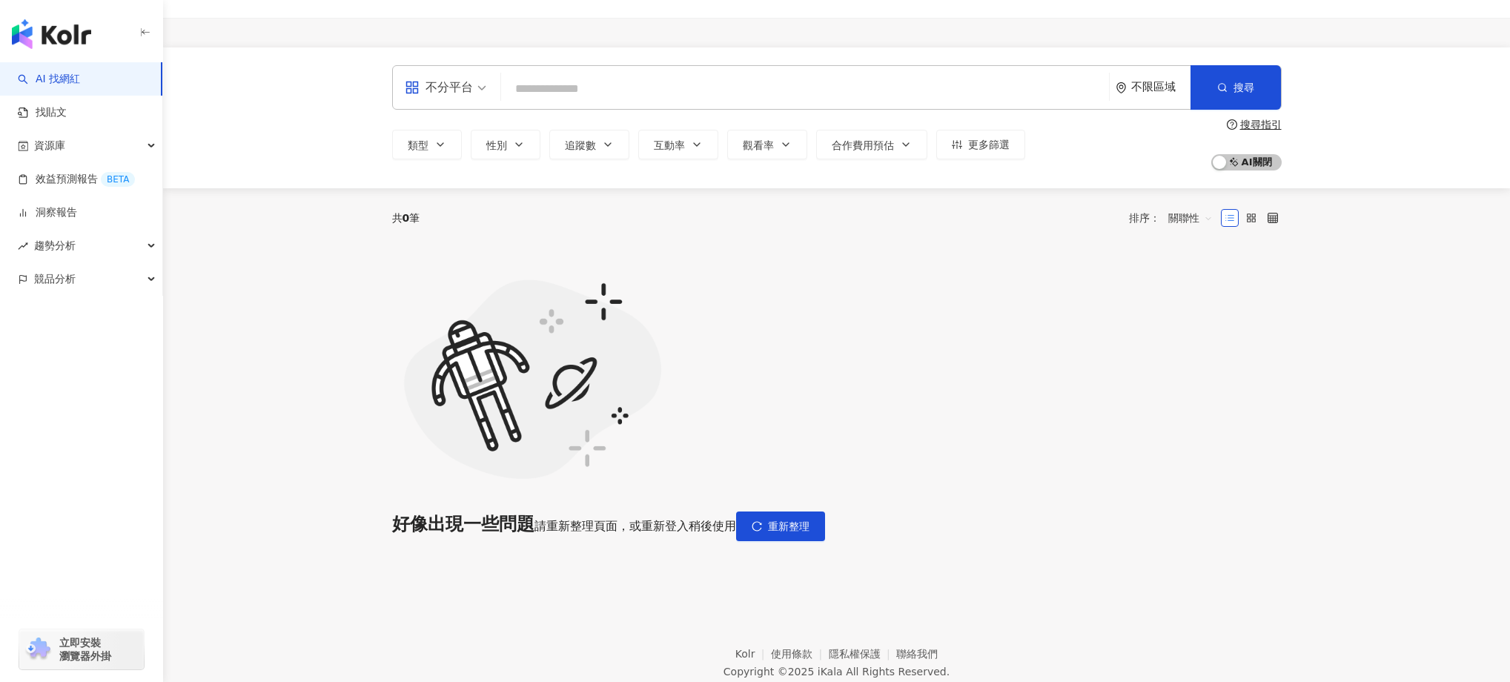
click at [807, 578] on div "好像出現一些問題 請重新整理頁面，或重新登入稍後使用 重新整理" at bounding box center [837, 413] width 890 height 331
click at [1129, 361] on div "好像出現一些問題 請重新整理頁面，或重新登入稍後使用 重新整理" at bounding box center [837, 395] width 890 height 294
